Goal: Information Seeking & Learning: Learn about a topic

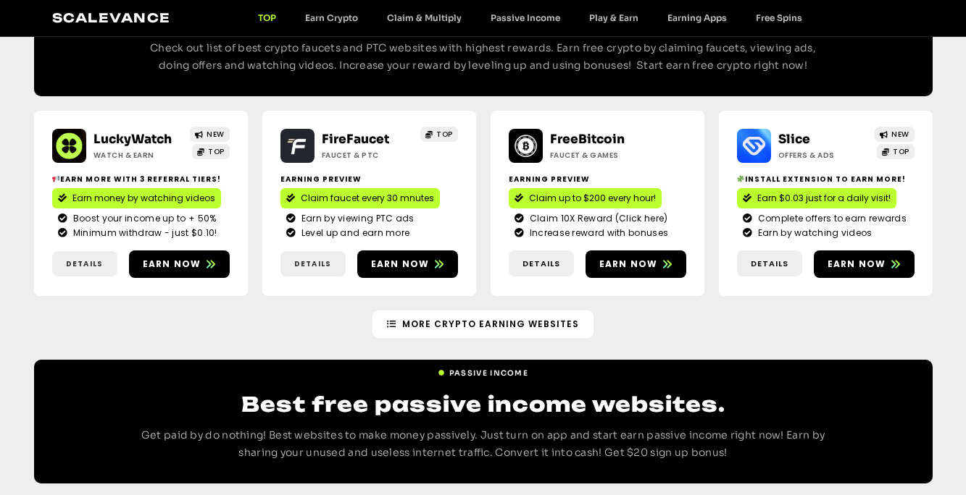
scroll to position [1310, 0]
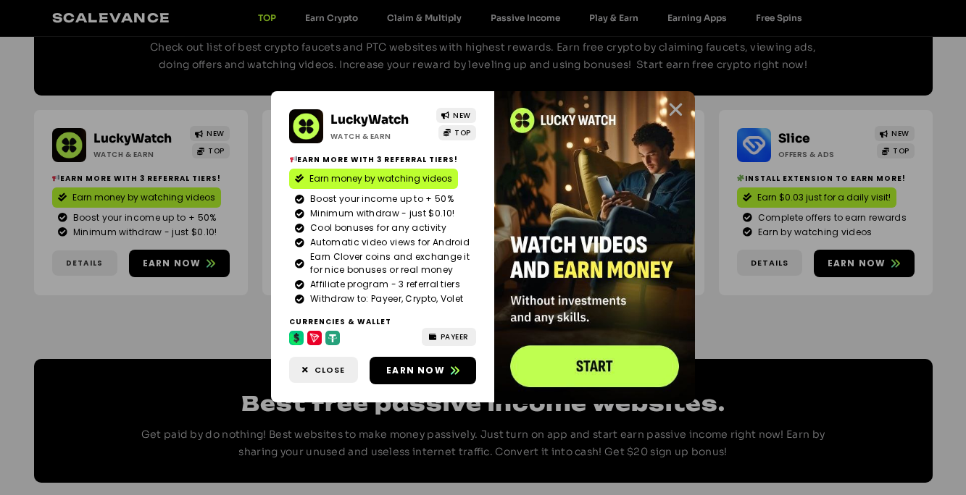
click at [675, 108] on icon "Close" at bounding box center [675, 110] width 18 height 18
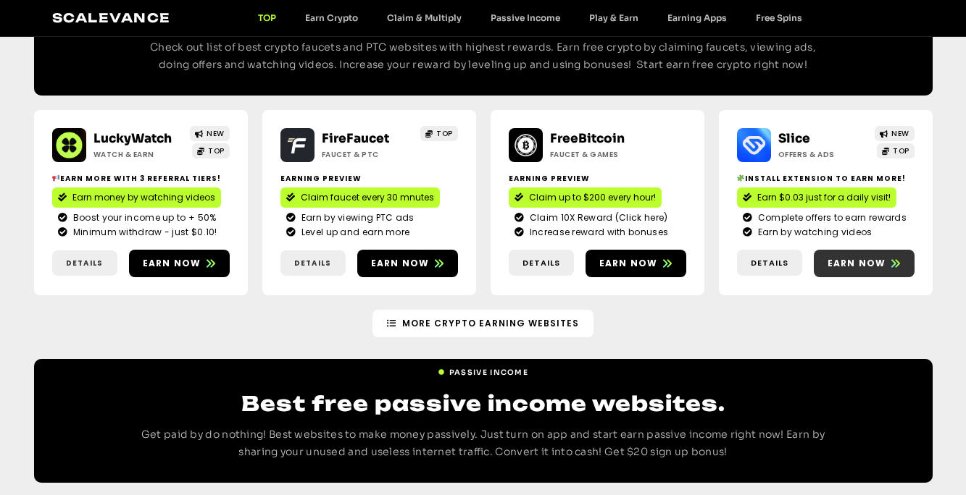
click at [868, 257] on span "Earn now" at bounding box center [856, 263] width 59 height 13
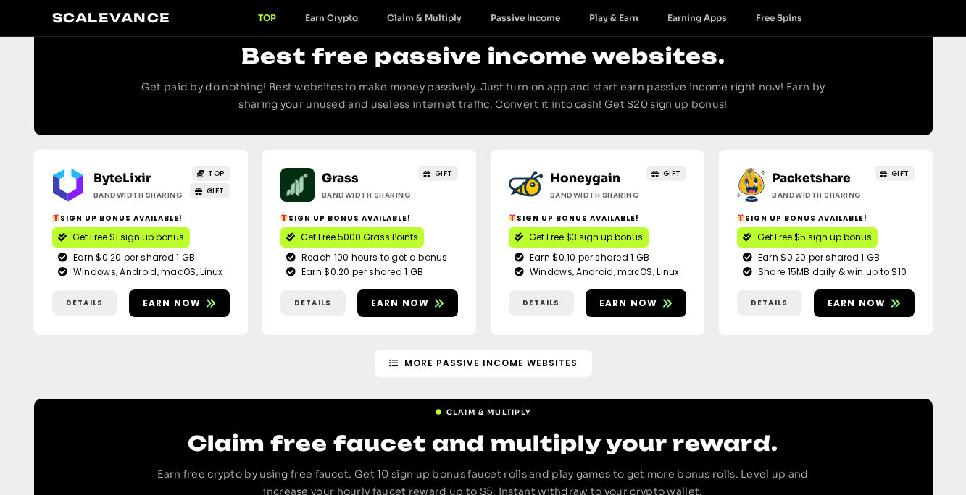
scroll to position [1756, 0]
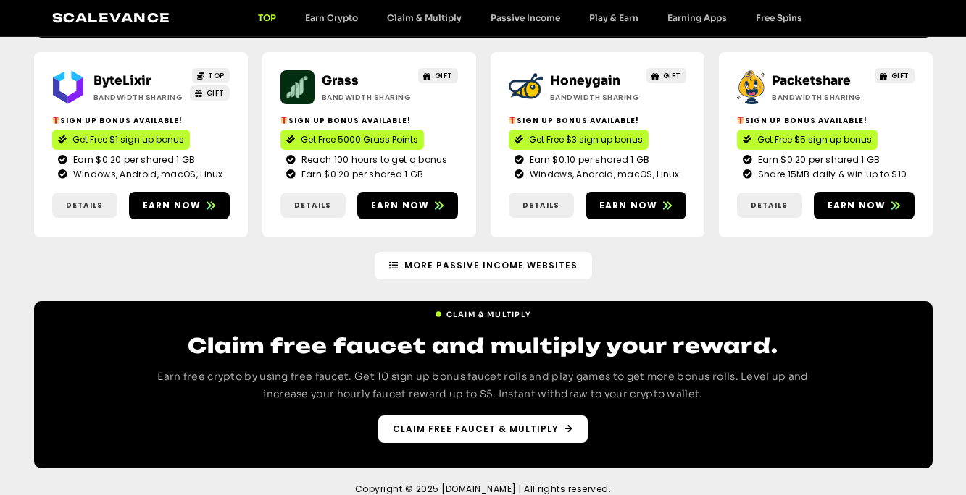
click at [509, 423] on span "Claim free faucet & multiply" at bounding box center [476, 429] width 166 height 13
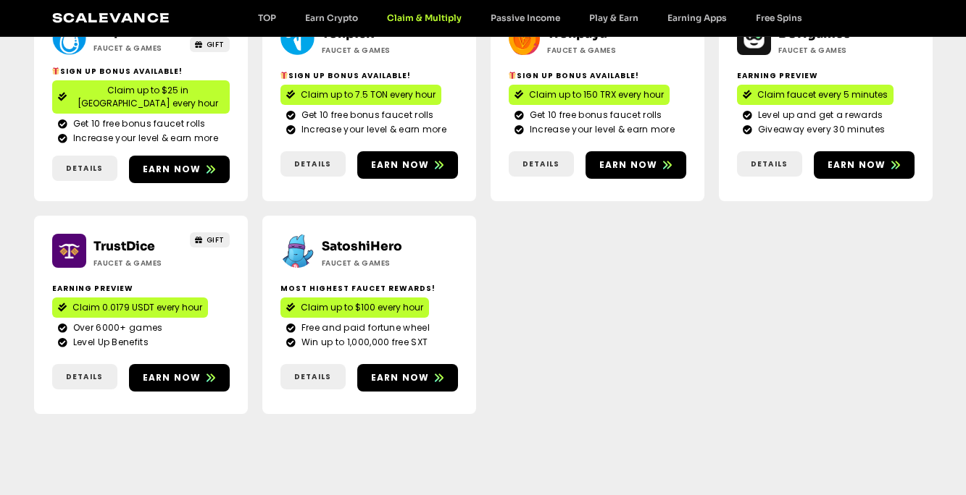
scroll to position [661, 0]
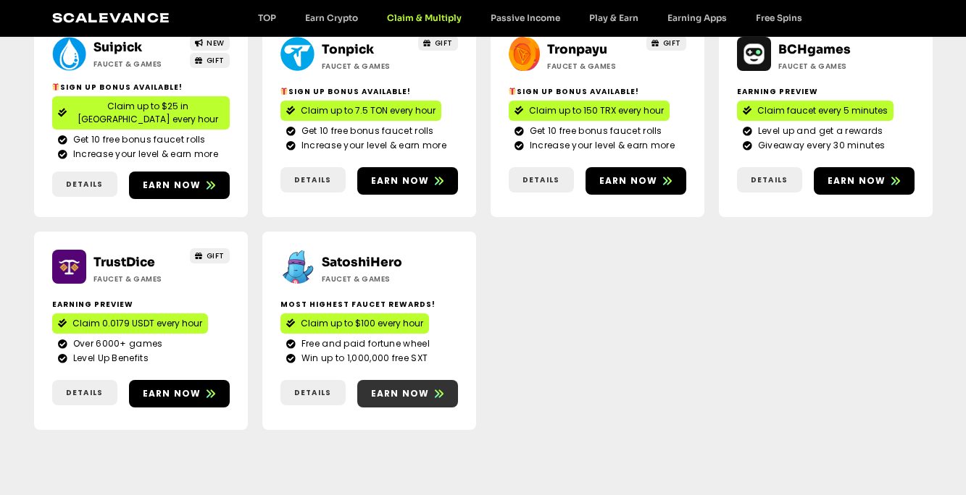
click at [420, 388] on span "Earn now" at bounding box center [400, 394] width 59 height 13
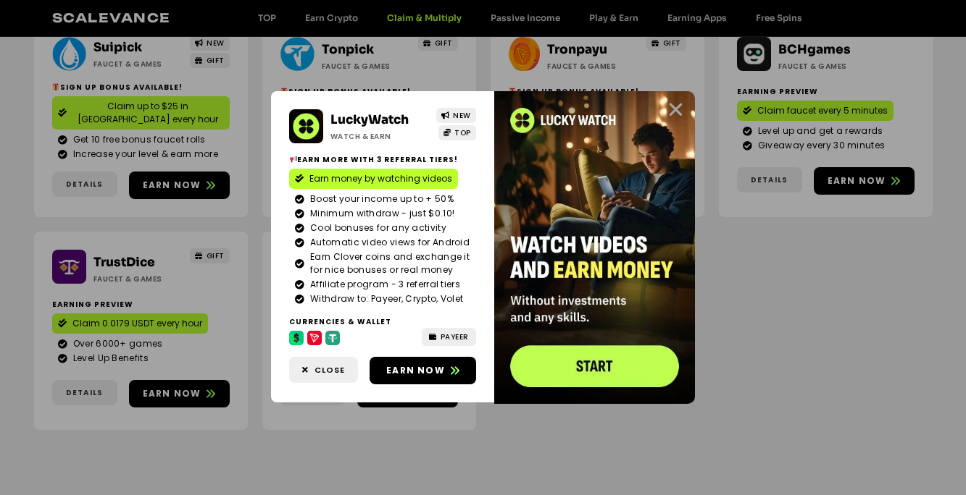
click at [677, 109] on icon "Close" at bounding box center [675, 110] width 18 height 18
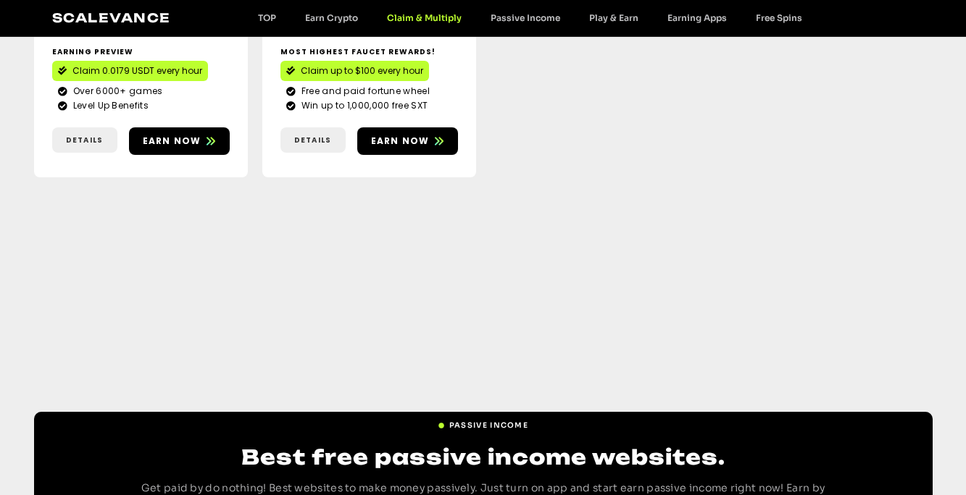
scroll to position [953, 0]
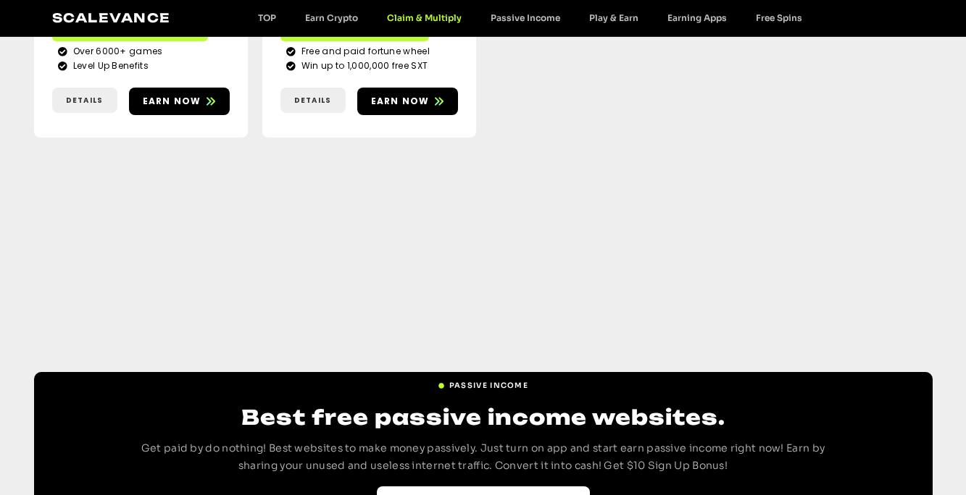
click at [488, 494] on span "Best Passive Income websites" at bounding box center [476, 500] width 170 height 13
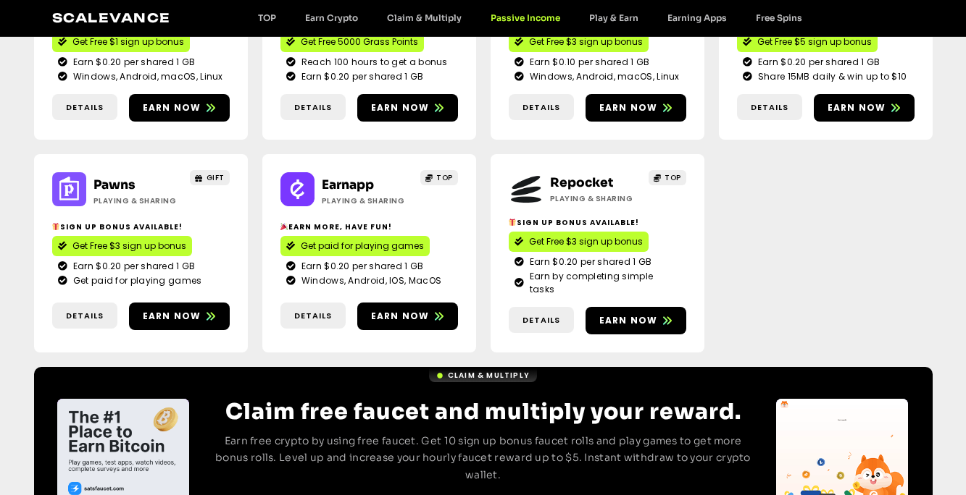
scroll to position [370, 0]
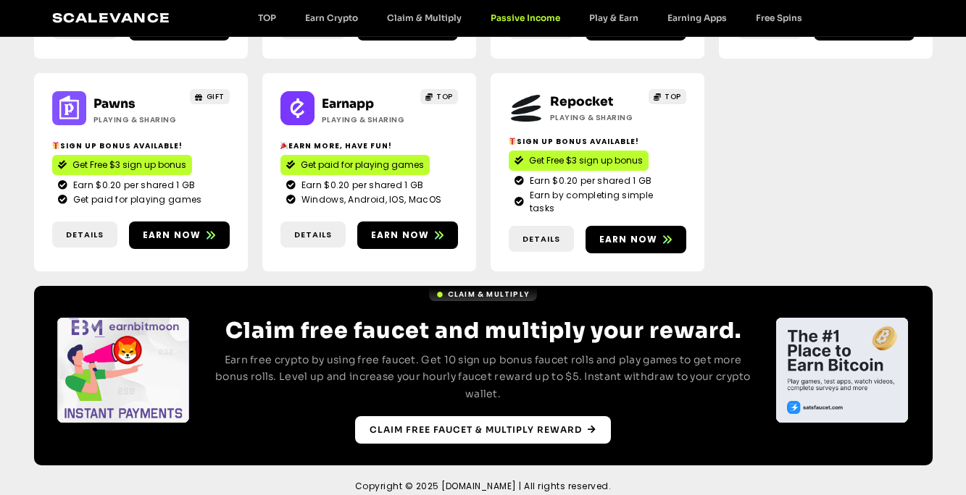
click at [514, 424] on span "Claim free faucet & multiply reward" at bounding box center [475, 430] width 212 height 13
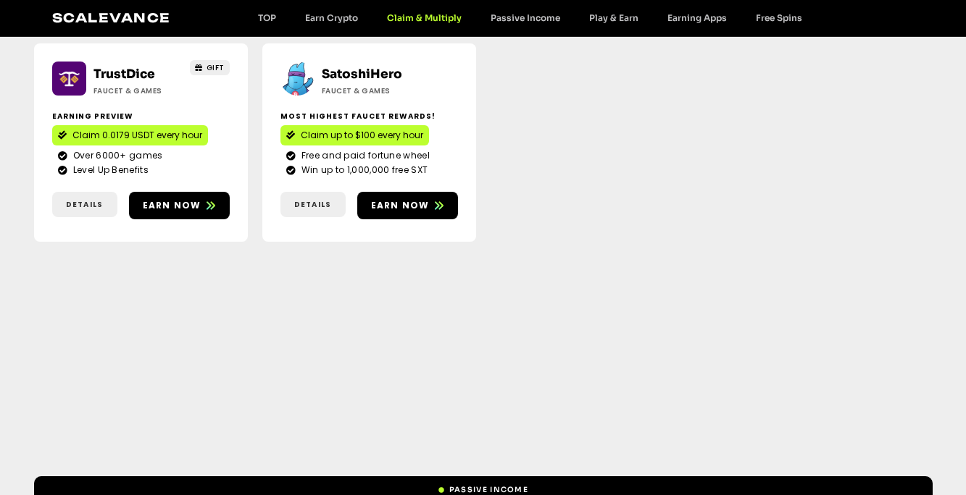
scroll to position [953, 0]
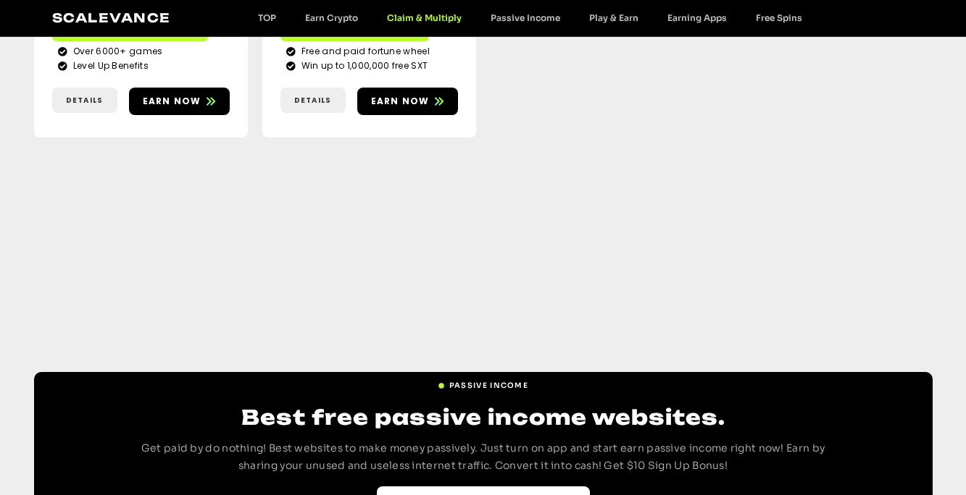
click at [493, 494] on span "Best Passive Income websites" at bounding box center [476, 500] width 170 height 13
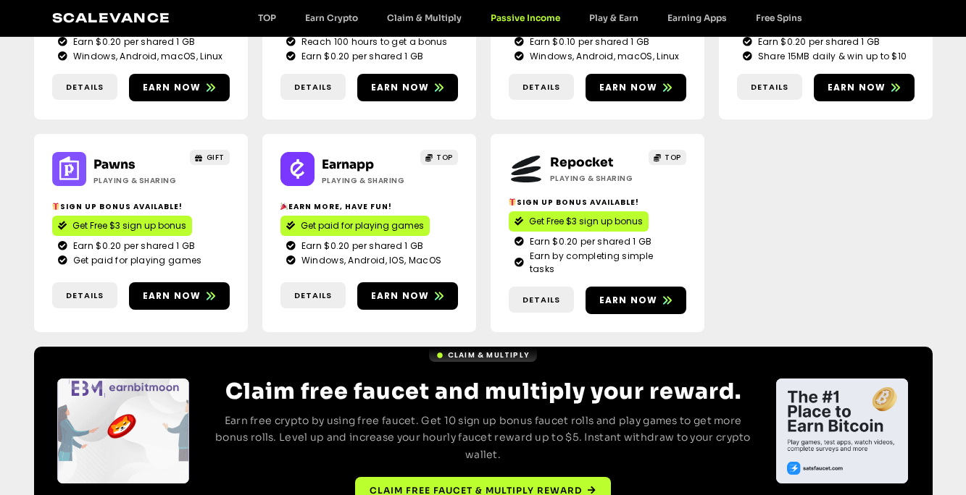
scroll to position [370, 0]
